Goal: Information Seeking & Learning: Learn about a topic

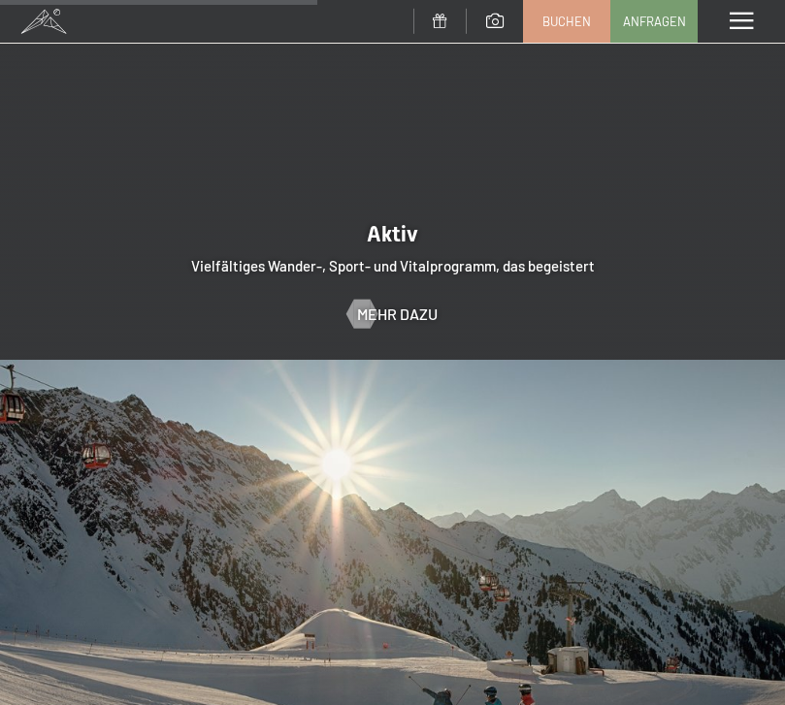
scroll to position [3360, 0]
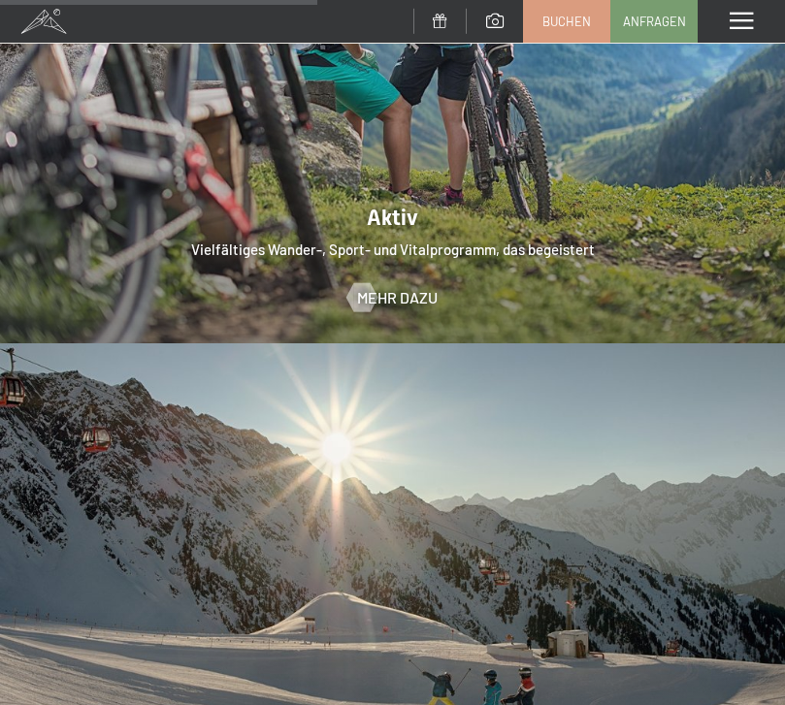
click at [506, 202] on div at bounding box center [392, 49] width 785 height 589
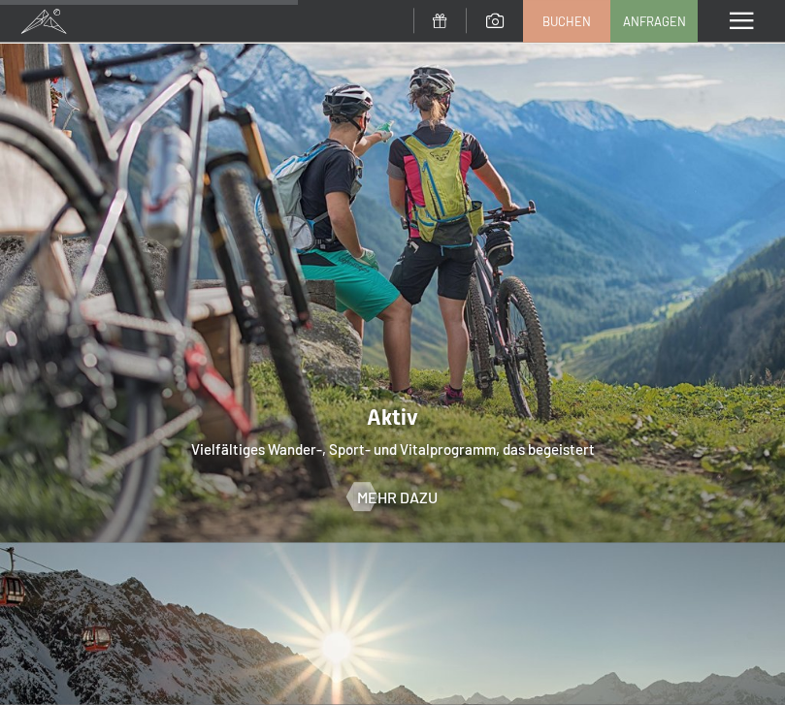
scroll to position [3162, 0]
click at [397, 486] on span "Mehr dazu" at bounding box center [397, 496] width 80 height 21
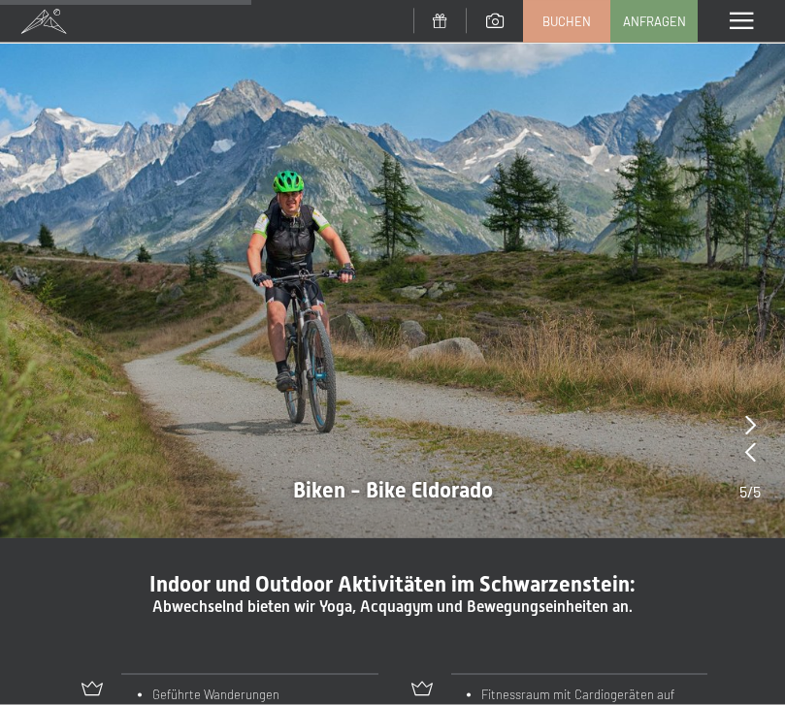
scroll to position [1355, 0]
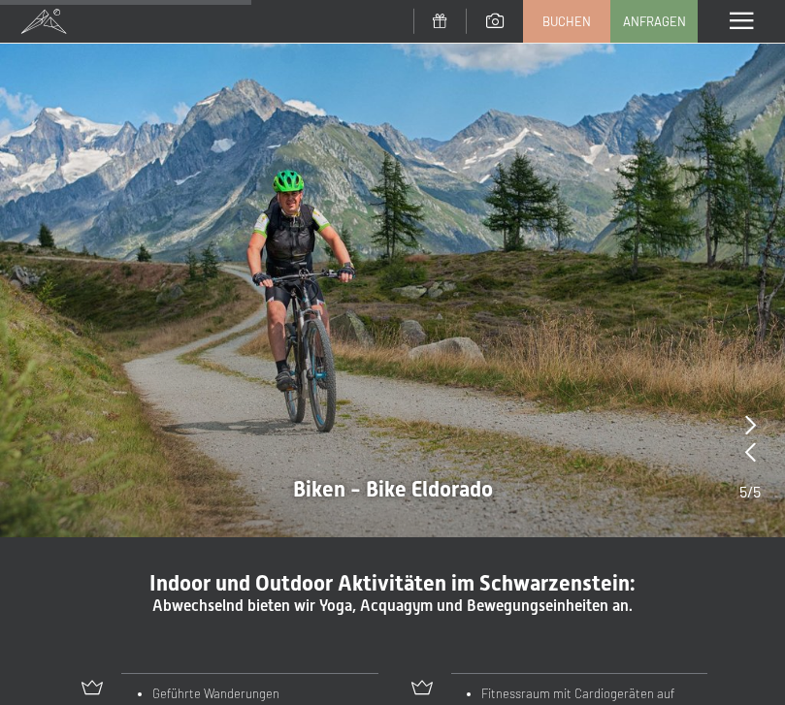
click at [392, 483] on div at bounding box center [392, 243] width 785 height 589
click at [750, 415] on icon at bounding box center [750, 424] width 11 height 19
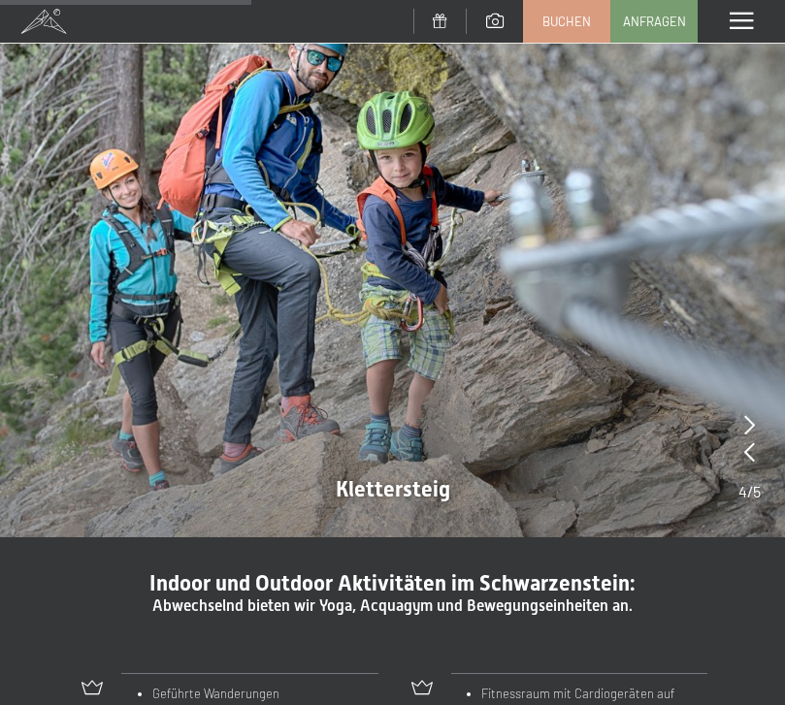
click at [746, 415] on icon at bounding box center [749, 424] width 11 height 19
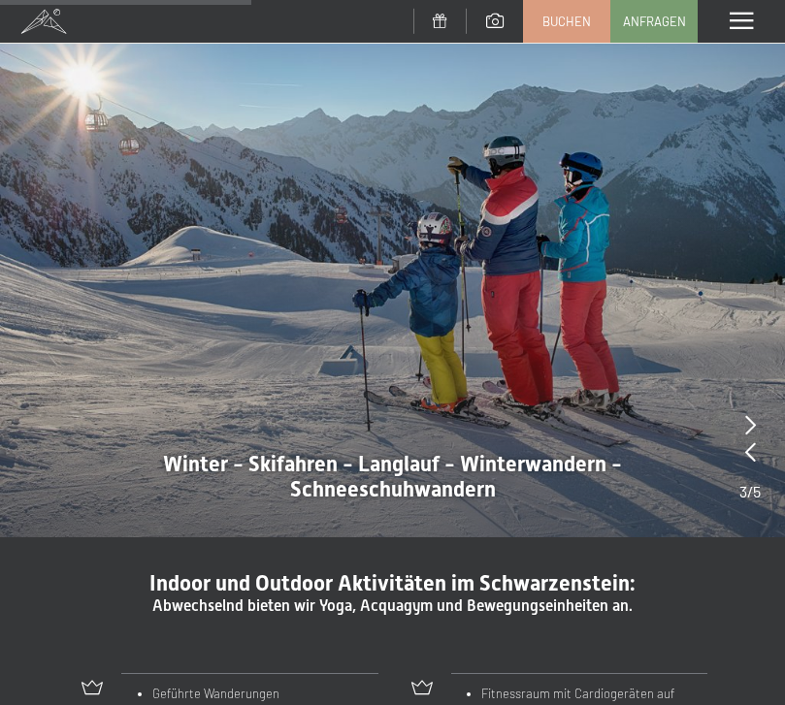
click at [749, 415] on icon at bounding box center [750, 424] width 11 height 19
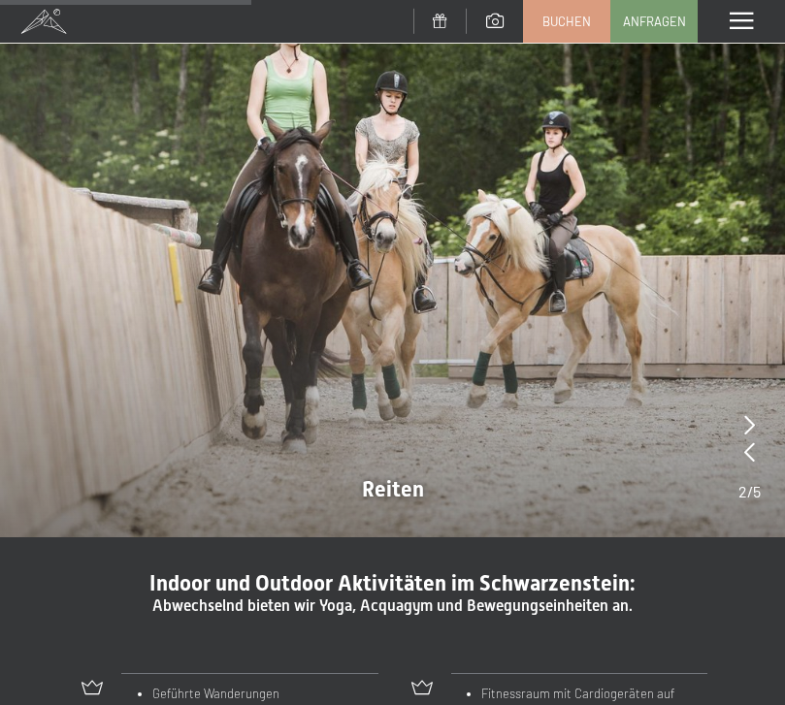
click at [756, 412] on div at bounding box center [749, 425] width 22 height 27
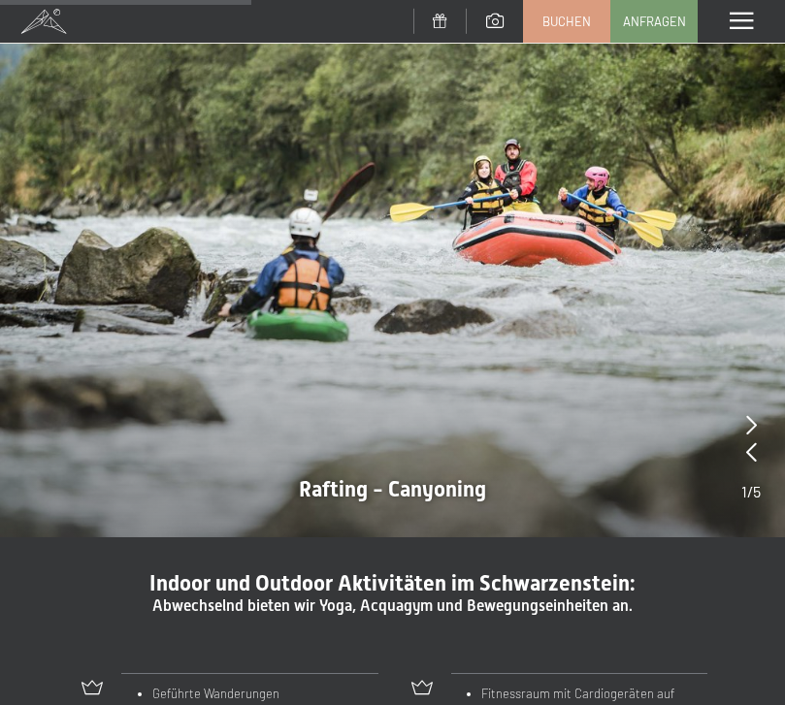
click at [752, 415] on icon at bounding box center [751, 424] width 11 height 19
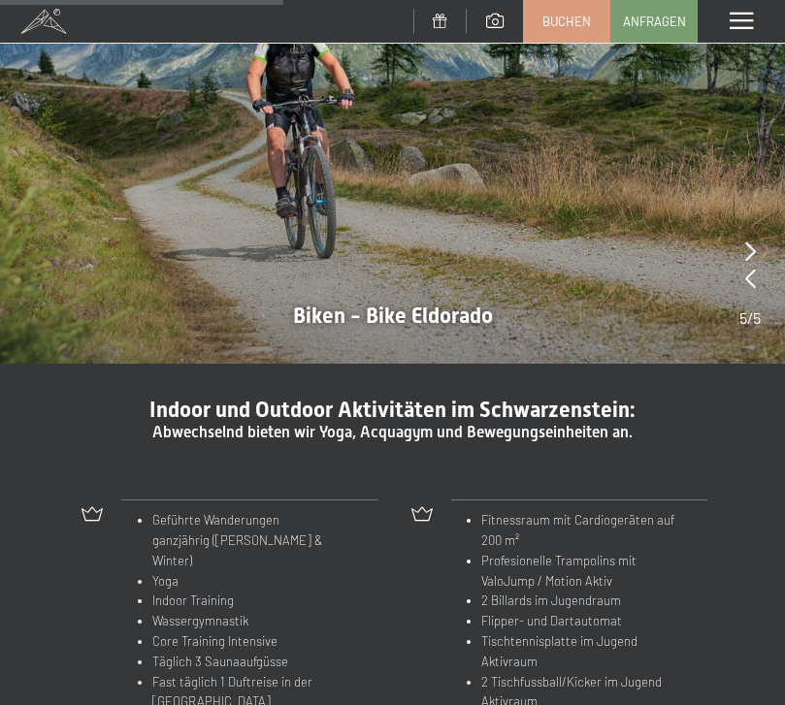
click at [393, 423] on span "Abwechselnd bieten wir Yoga, Acquagym und Bewegungseinheiten an." at bounding box center [392, 432] width 480 height 18
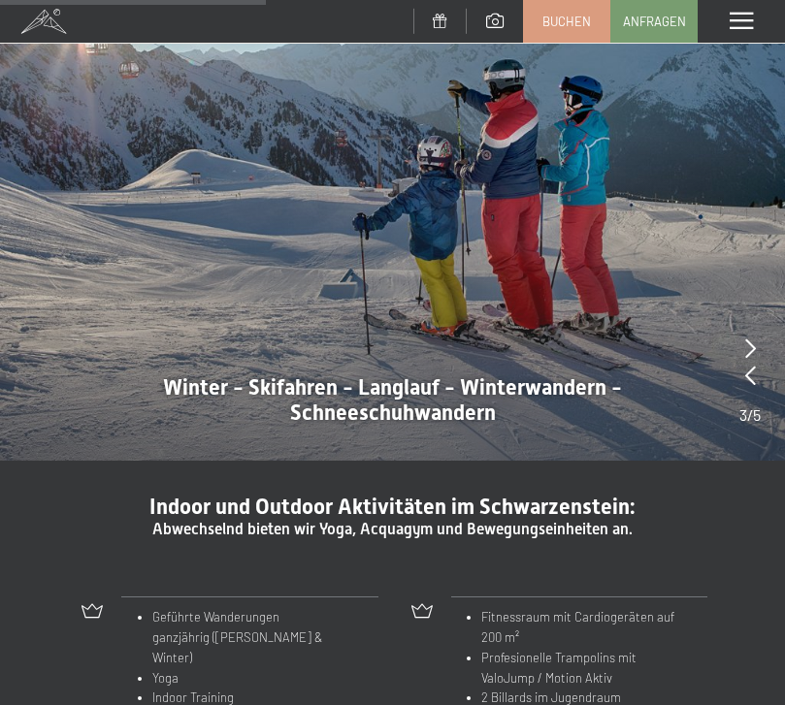
scroll to position [1430, 0]
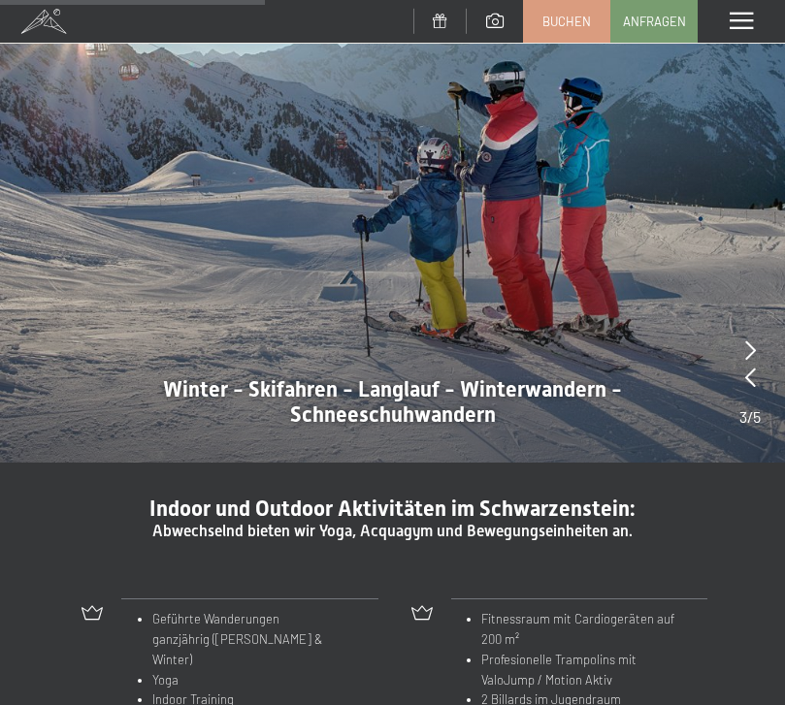
click at [754, 340] on icon at bounding box center [750, 349] width 11 height 19
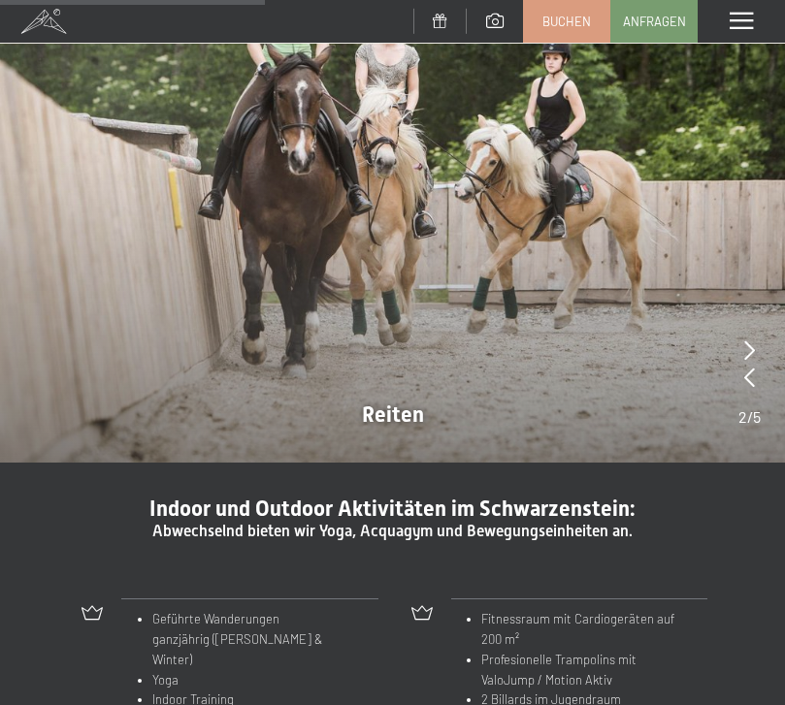
click at [753, 340] on icon at bounding box center [749, 349] width 11 height 19
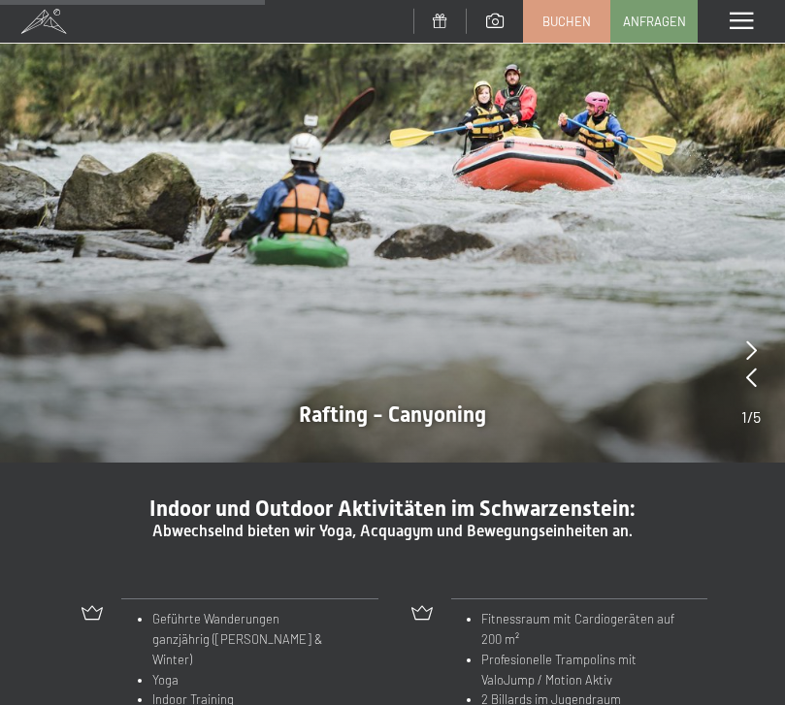
click at [756, 338] on div at bounding box center [750, 351] width 19 height 27
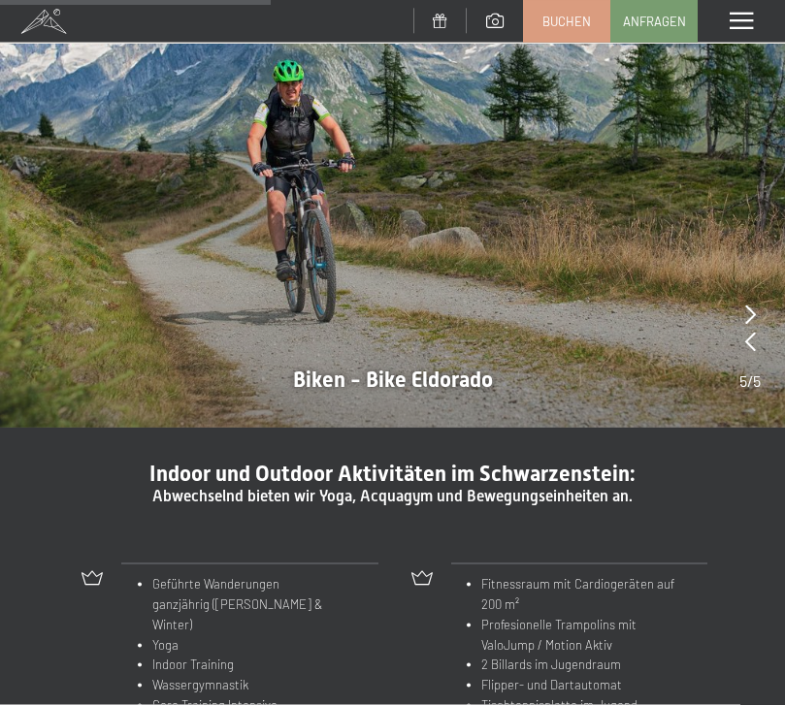
scroll to position [1520, 0]
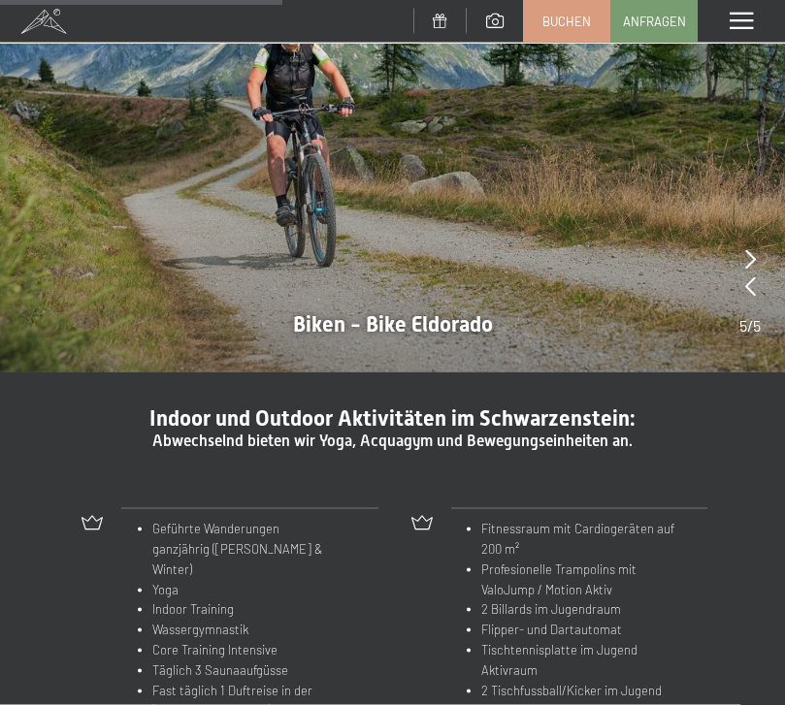
click at [443, 315] on div at bounding box center [392, 78] width 785 height 589
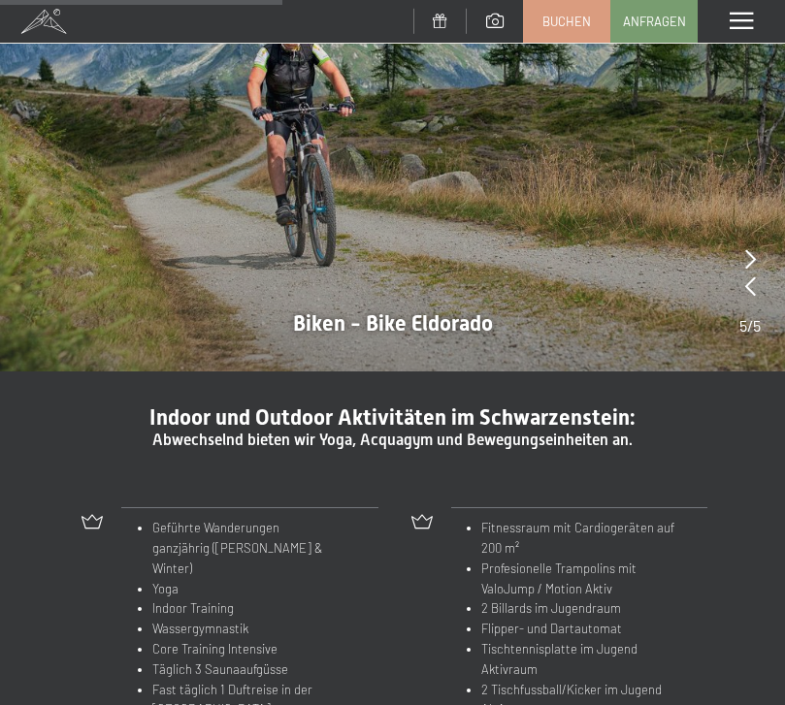
click at [422, 431] on span "Abwechselnd bieten wir Yoga, Acquagym und Bewegungseinheiten an." at bounding box center [392, 440] width 480 height 18
click at [466, 285] on div at bounding box center [392, 77] width 785 height 589
click at [422, 414] on span "Indoor und Outdoor Aktivitäten im Schwarzenstein:" at bounding box center [392, 417] width 486 height 24
click at [456, 314] on div at bounding box center [392, 77] width 785 height 589
click at [422, 431] on span "Abwechselnd bieten wir Yoga, Acquagym und Bewegungseinheiten an." at bounding box center [392, 440] width 480 height 18
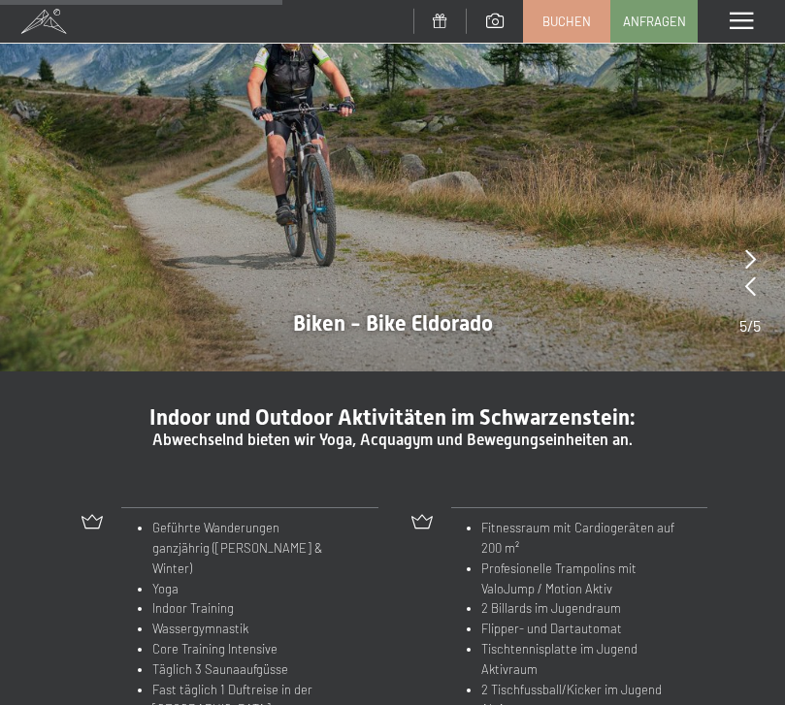
click at [446, 305] on div at bounding box center [392, 77] width 785 height 589
click at [421, 431] on span "Abwechselnd bieten wir Yoga, Acquagym und Bewegungseinheiten an." at bounding box center [392, 440] width 480 height 18
click at [443, 320] on div at bounding box center [392, 77] width 785 height 589
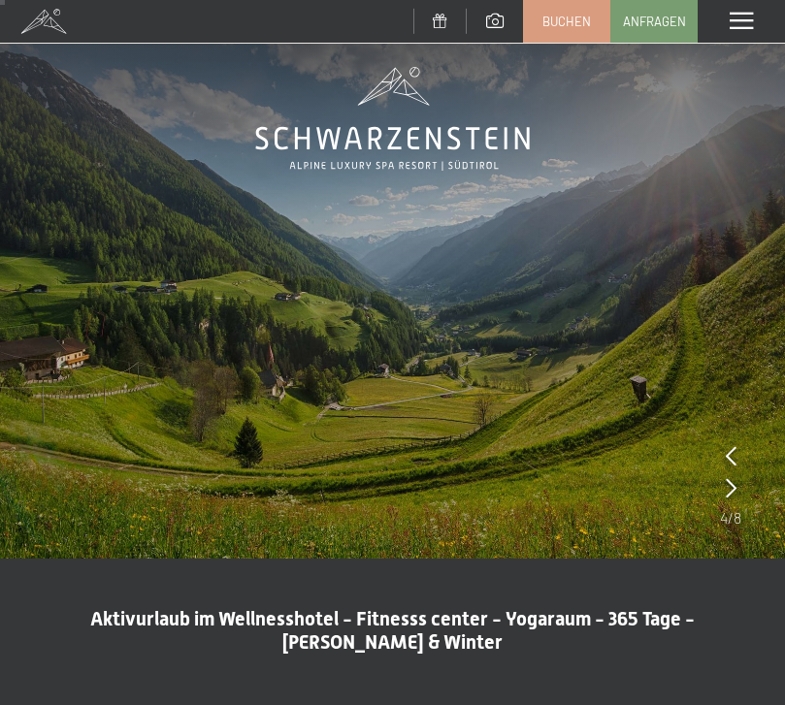
scroll to position [0, 0]
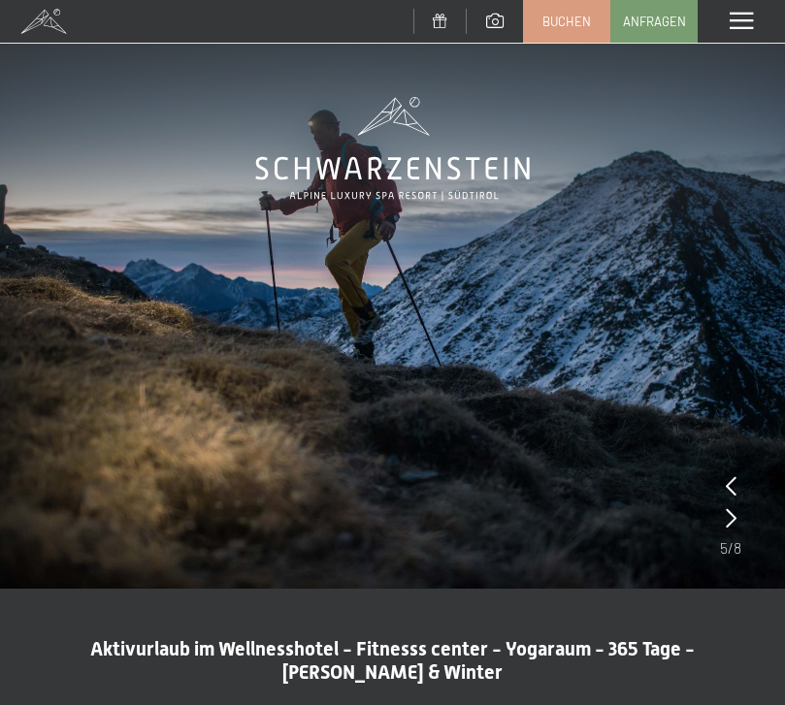
click at [739, 23] on span at bounding box center [740, 21] width 23 height 17
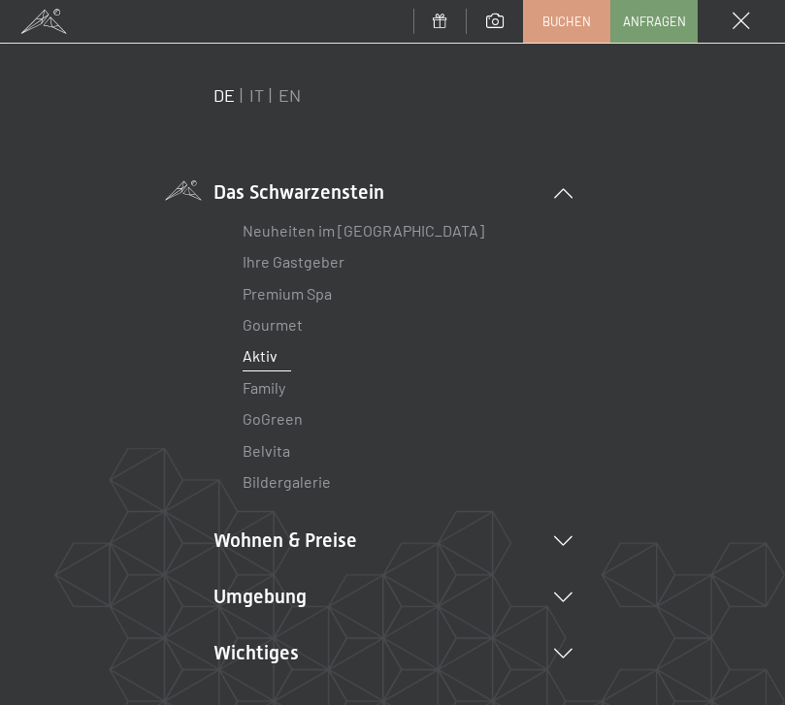
scroll to position [31, 0]
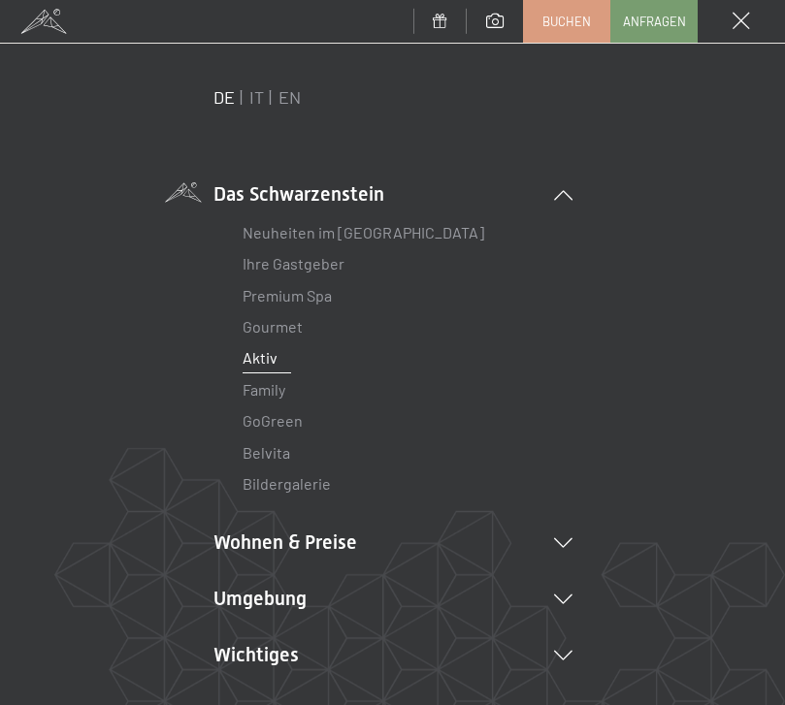
click at [294, 325] on link "Gourmet" at bounding box center [272, 326] width 60 height 18
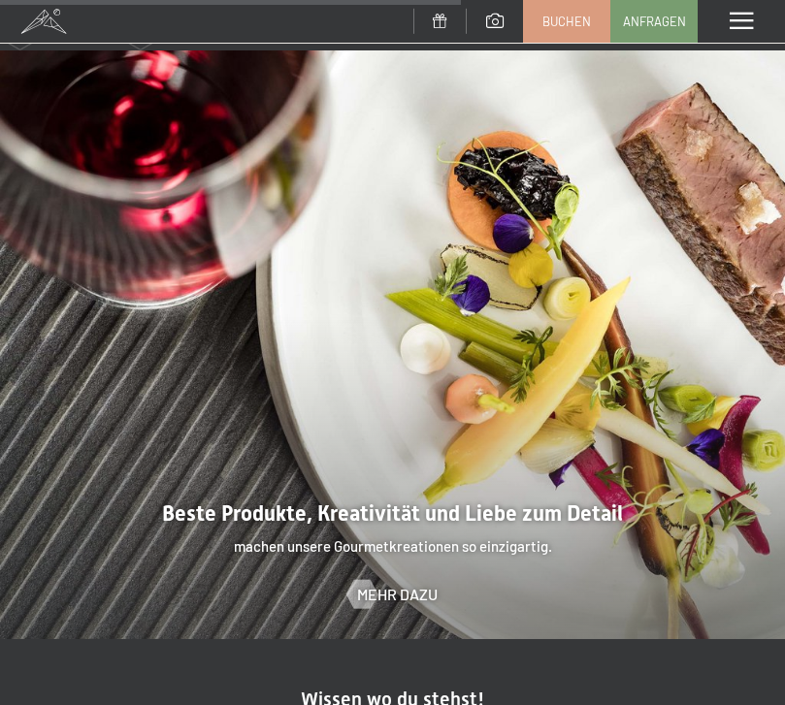
scroll to position [2944, 0]
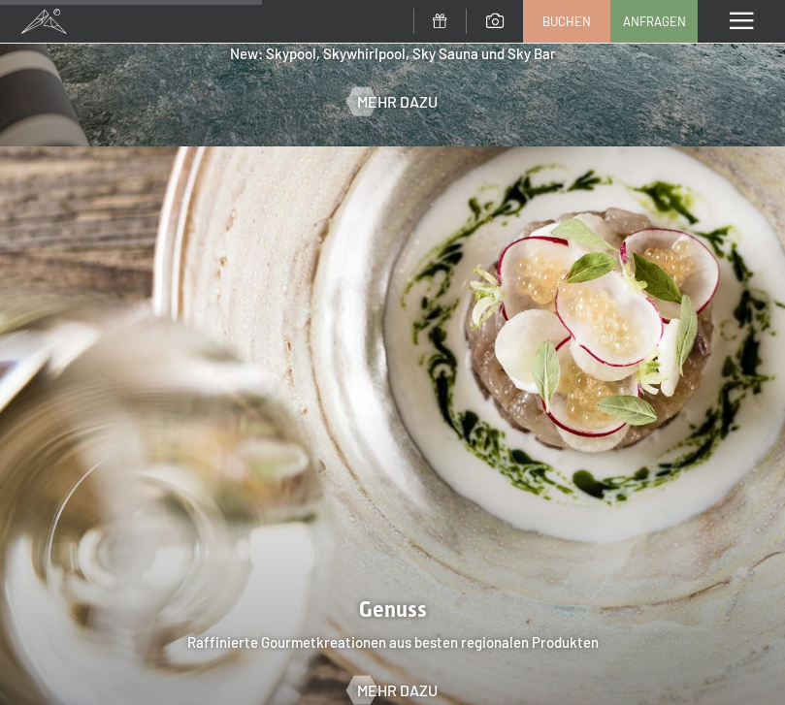
scroll to position [2368, 0]
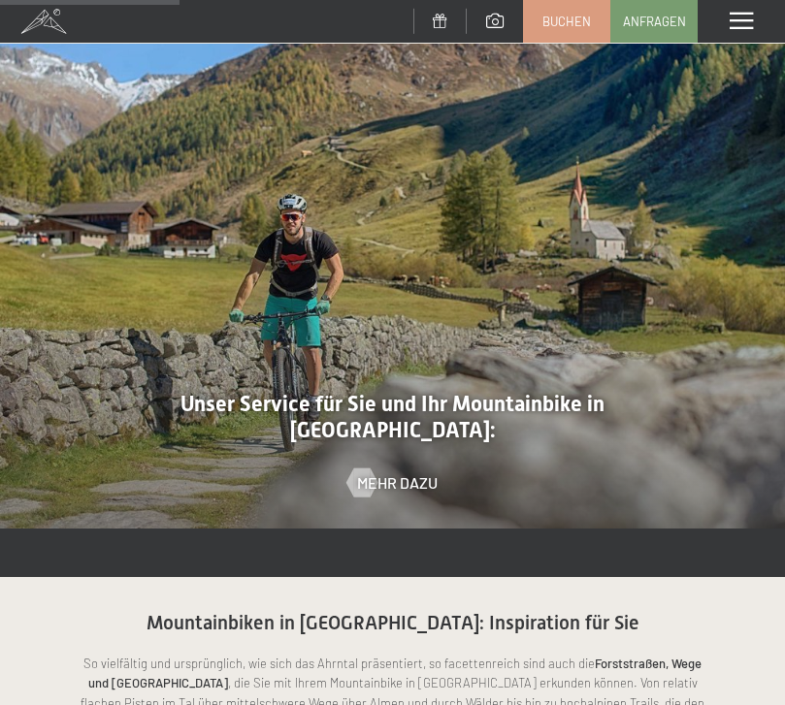
scroll to position [1329, 0]
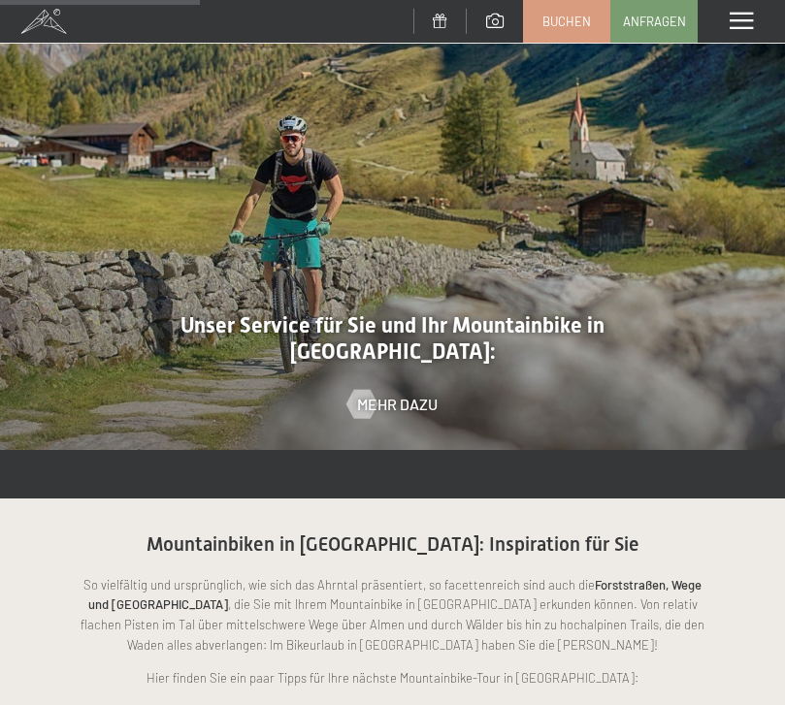
click at [396, 394] on span "Mehr dazu" at bounding box center [397, 404] width 80 height 21
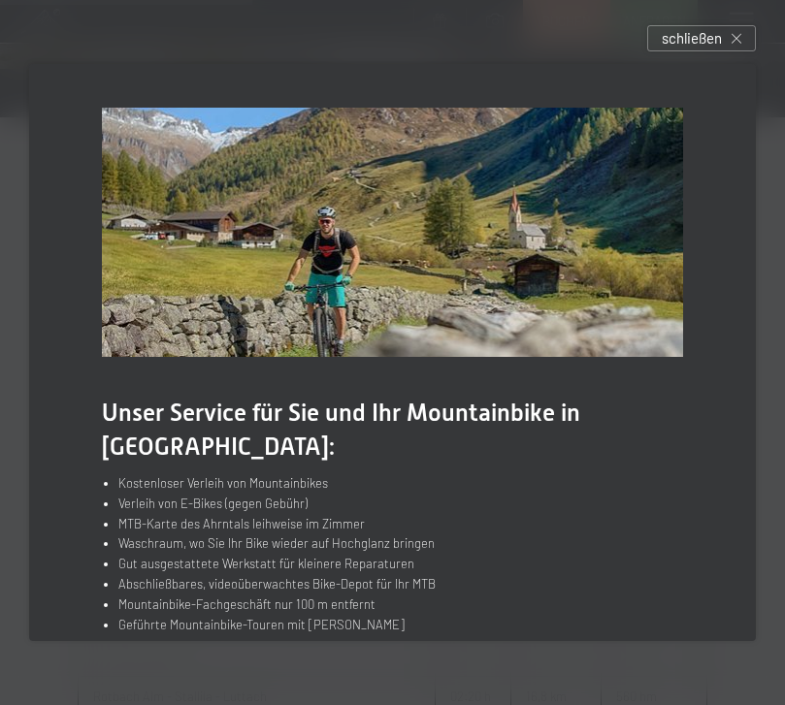
scroll to position [1729, 0]
click at [736, 44] on icon at bounding box center [736, 39] width 10 height 10
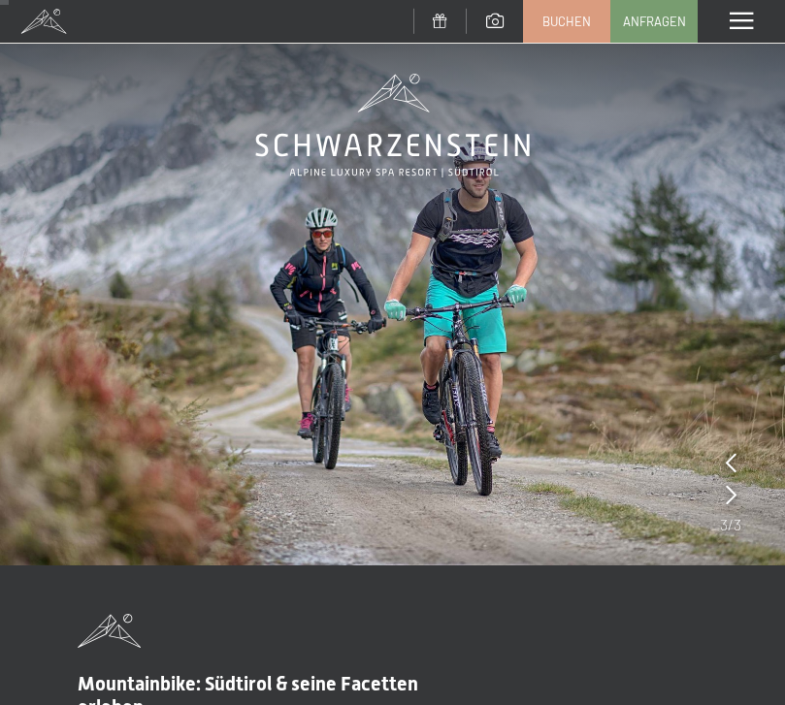
scroll to position [6, 0]
